Goal: Information Seeking & Learning: Learn about a topic

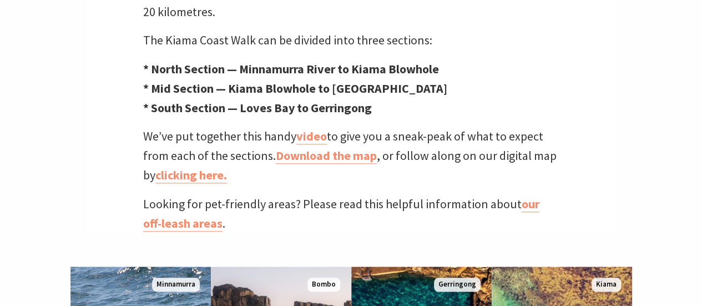
scroll to position [555, 0]
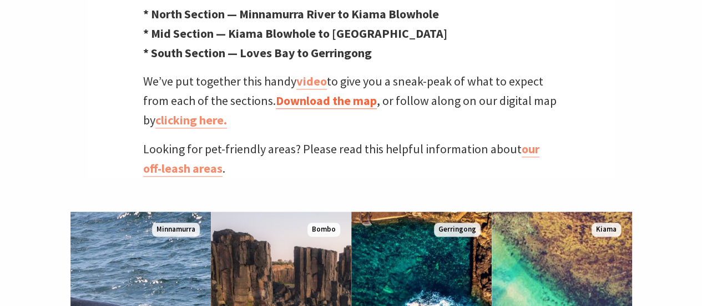
click at [323, 93] on link "Download the map" at bounding box center [326, 101] width 101 height 16
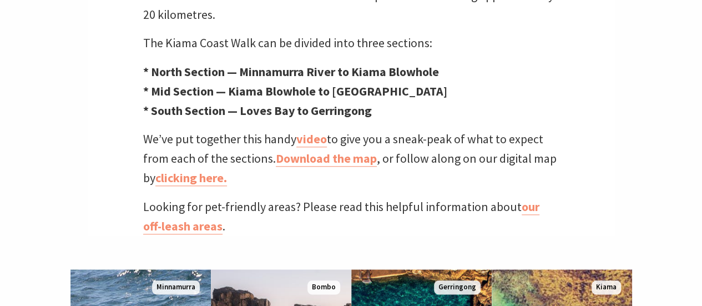
scroll to position [499, 0]
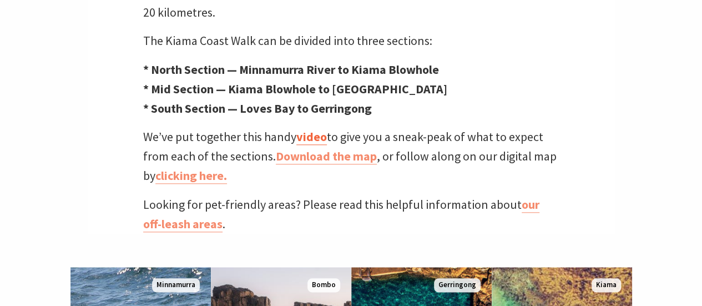
click at [313, 129] on link "video" at bounding box center [311, 137] width 31 height 16
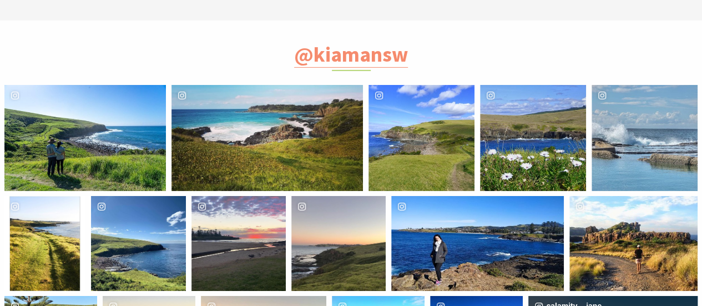
scroll to position [3550, 0]
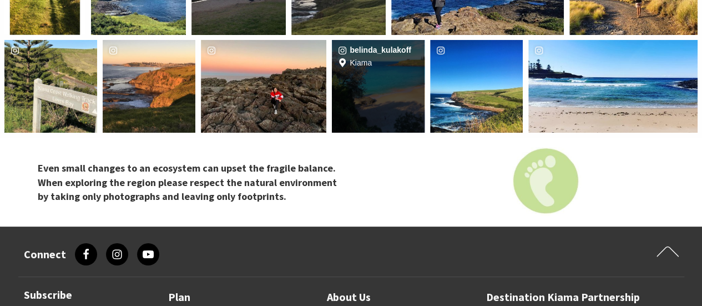
scroll to position [4160, 0]
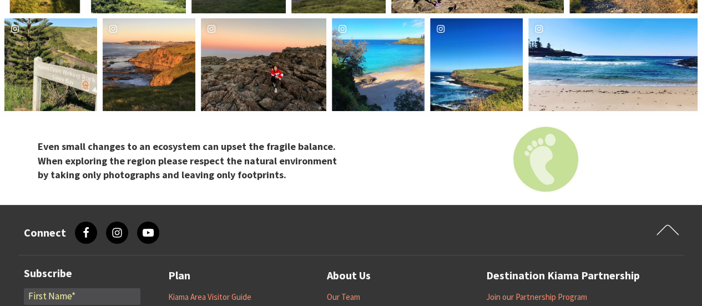
click at [194, 305] on link "Maps + Guides" at bounding box center [193, 312] width 50 height 11
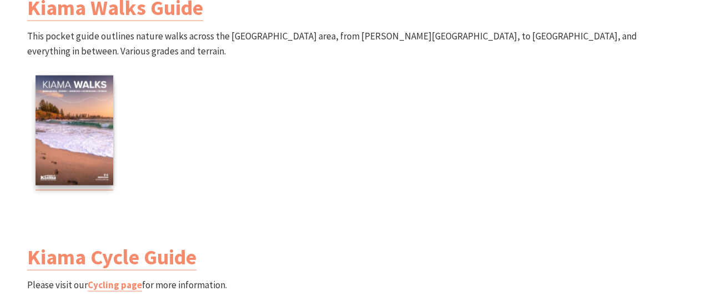
scroll to position [1109, 0]
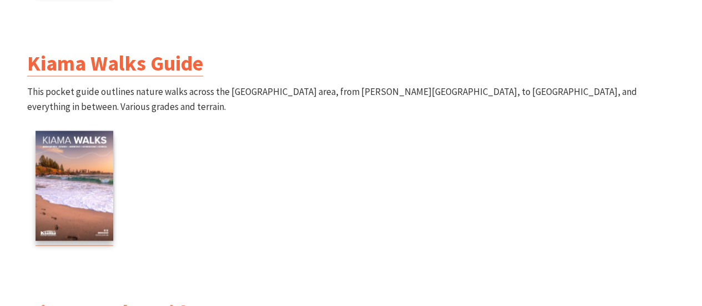
click at [103, 59] on link "Kiama Walks Guide" at bounding box center [115, 63] width 176 height 27
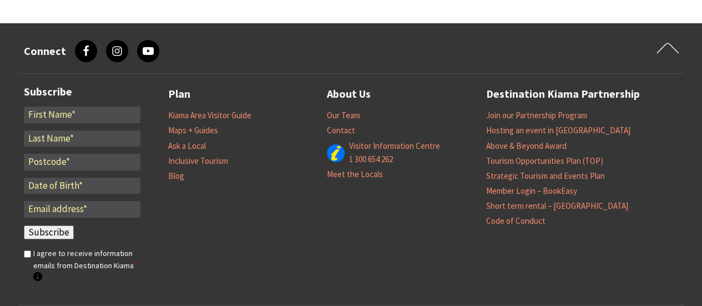
scroll to position [1831, 0]
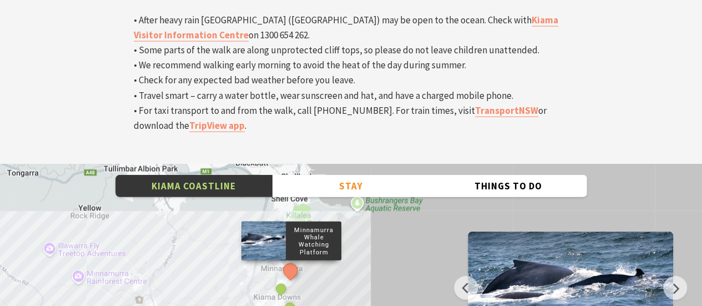
scroll to position [3423, 0]
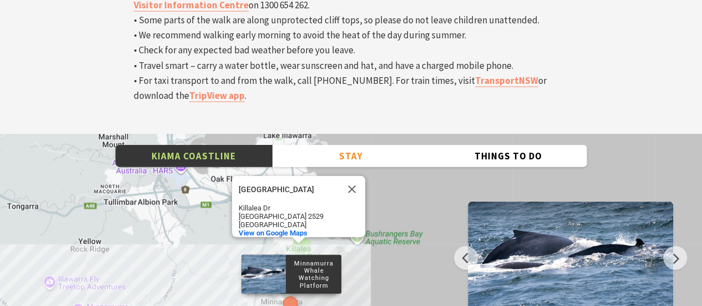
scroll to position [3478, 0]
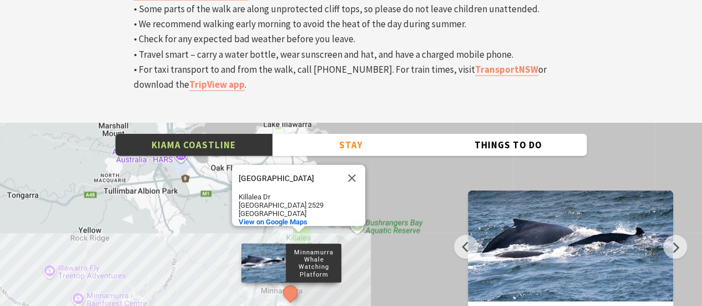
click at [293, 247] on p "Minnamurra Whale Watching Platform" at bounding box center [313, 263] width 55 height 33
click at [289, 282] on button "See detail about Minnamurra Whale Watching Platform" at bounding box center [290, 292] width 21 height 21
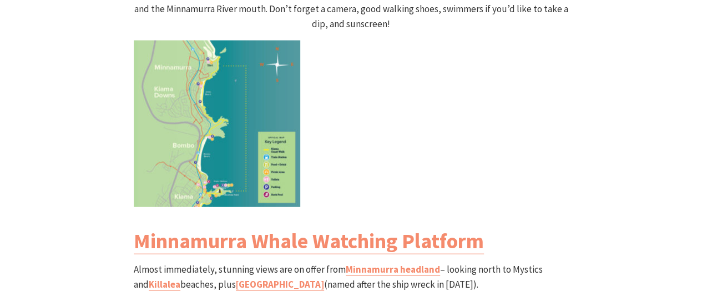
scroll to position [1285, 0]
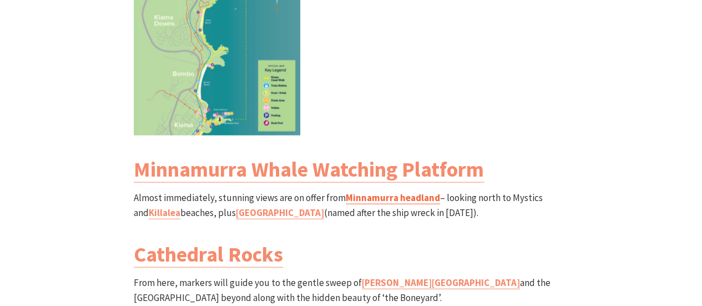
click at [381, 191] on link "Minnamurra headland" at bounding box center [393, 197] width 94 height 13
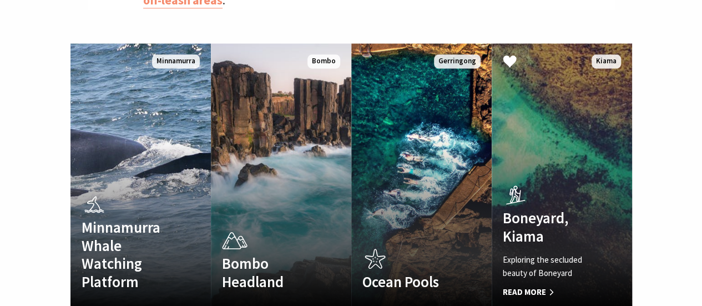
scroll to position [508, 0]
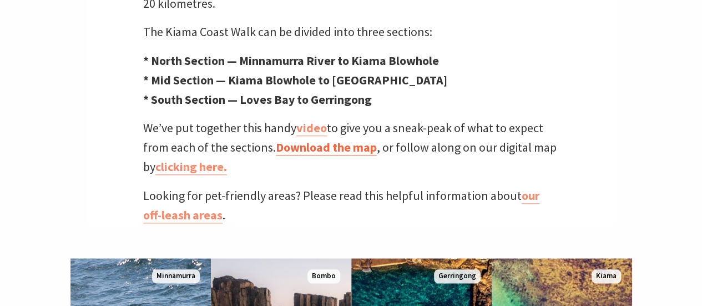
click at [328, 139] on link "Download the map" at bounding box center [326, 147] width 101 height 16
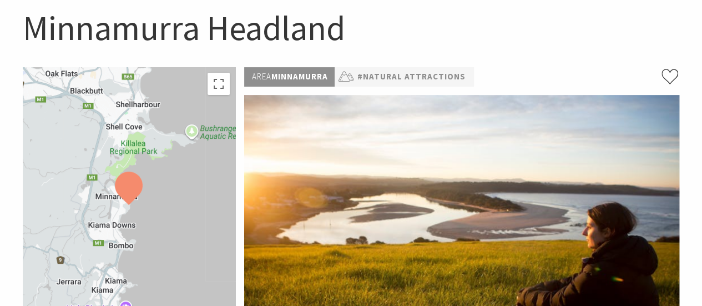
scroll to position [111, 0]
click at [151, 185] on div at bounding box center [129, 205] width 213 height 276
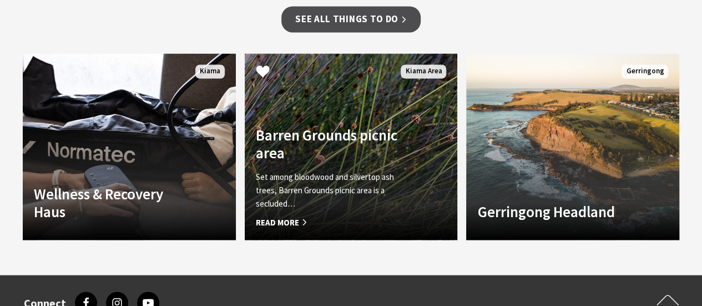
scroll to position [943, 0]
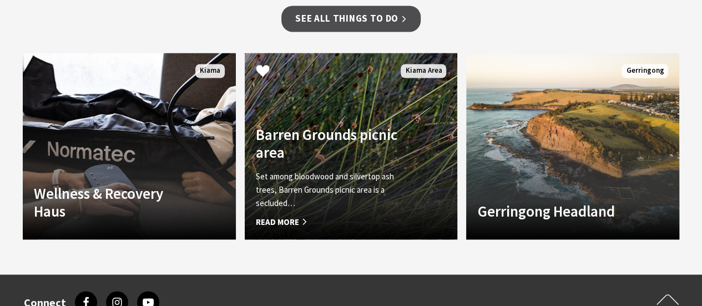
click at [281, 217] on span "Read More" at bounding box center [335, 221] width 159 height 13
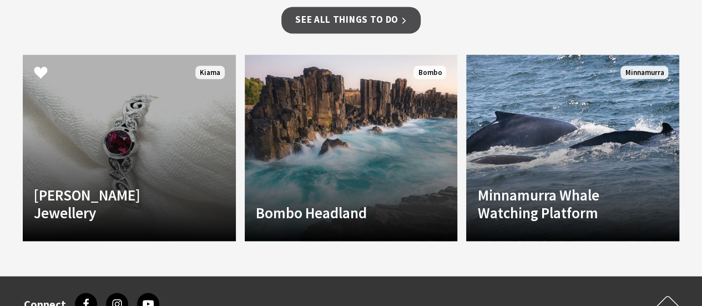
scroll to position [1165, 0]
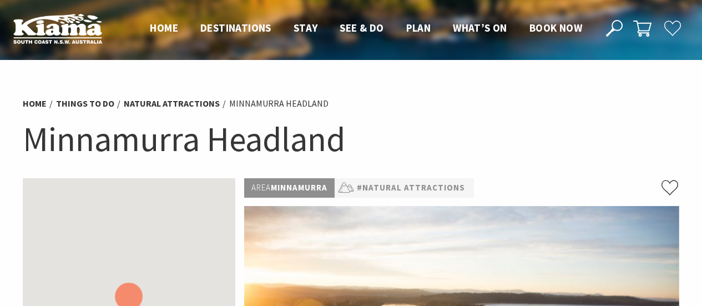
scroll to position [943, 0]
